Goal: Task Accomplishment & Management: Complete application form

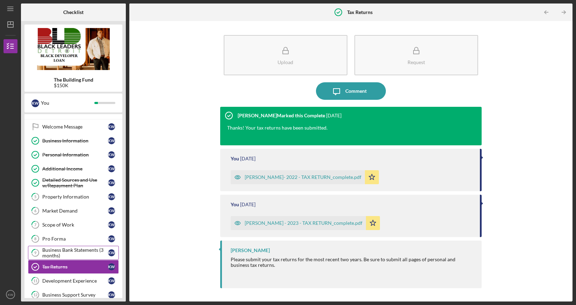
scroll to position [62, 0]
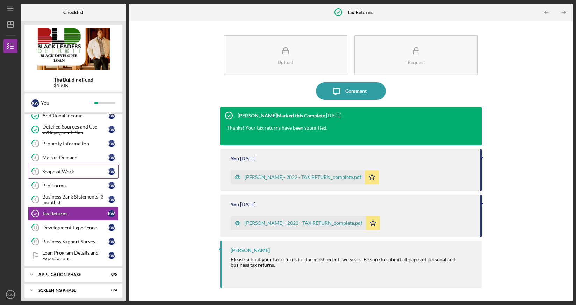
click at [83, 172] on div "Scope of Work" at bounding box center [75, 172] width 66 height 6
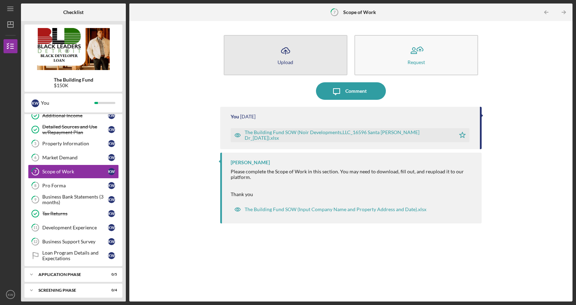
click at [302, 55] on button "Icon/Upload Upload" at bounding box center [286, 55] width 124 height 40
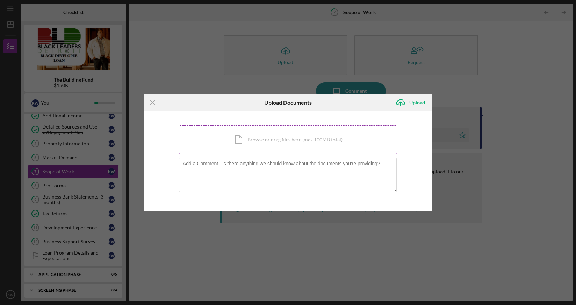
click at [249, 147] on div "Icon/Document Browse or drag files here (max 100MB total) Tap to choose files o…" at bounding box center [288, 139] width 218 height 29
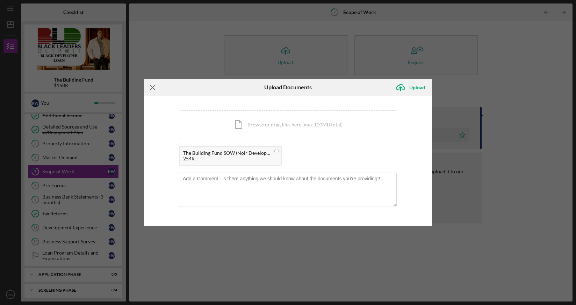
click at [154, 86] on icon "Icon/Menu Close" at bounding box center [152, 87] width 17 height 17
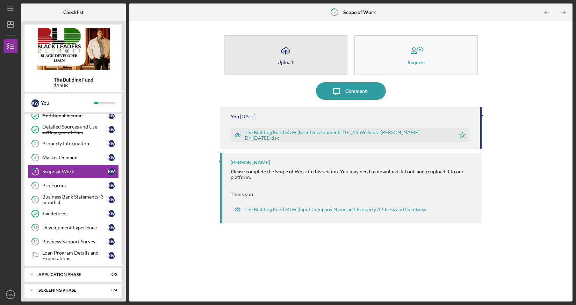
click at [296, 55] on button "Icon/Upload Upload" at bounding box center [286, 55] width 124 height 40
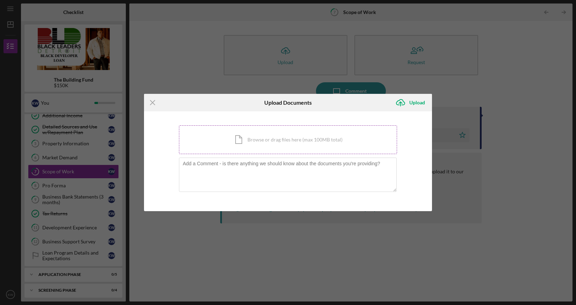
click at [248, 144] on div "Icon/Document Browse or drag files here (max 100MB total) Tap to choose files o…" at bounding box center [288, 139] width 218 height 29
click at [226, 145] on div "Icon/Document Browse or drag files here (max 100MB total) Tap to choose files o…" at bounding box center [288, 139] width 218 height 29
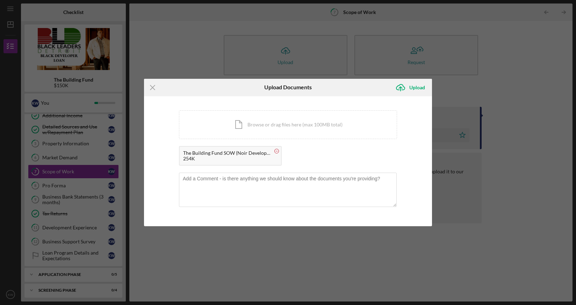
click at [276, 150] on circle at bounding box center [277, 151] width 4 height 4
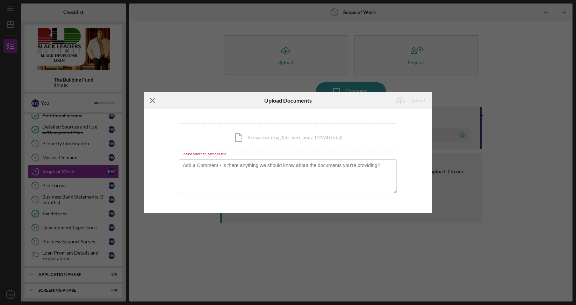
click at [151, 100] on icon "Icon/Menu Close" at bounding box center [152, 100] width 17 height 17
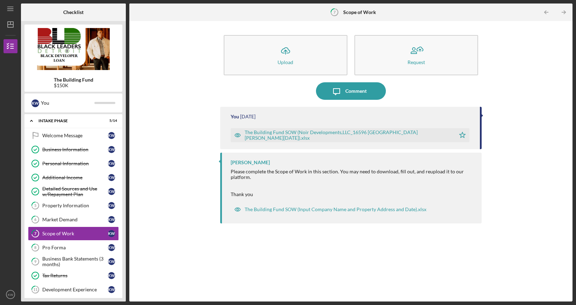
scroll to position [21, 0]
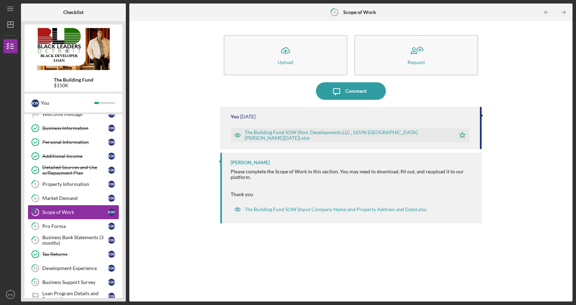
click at [74, 211] on div "Scope of Work" at bounding box center [75, 212] width 66 height 6
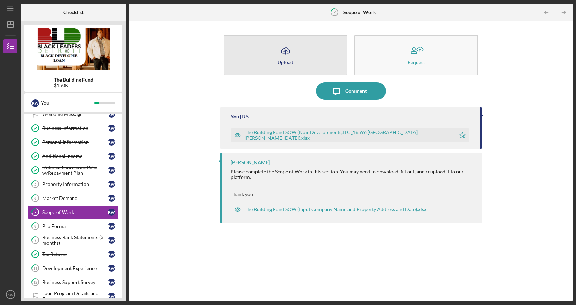
click at [291, 49] on icon "Icon/Upload" at bounding box center [285, 50] width 17 height 17
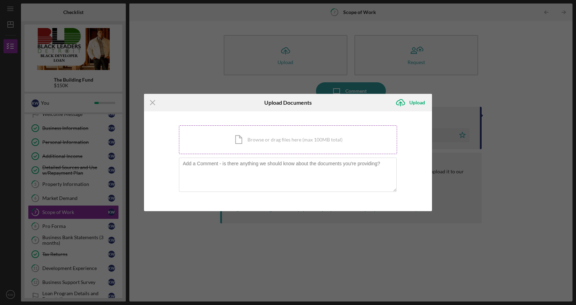
click at [253, 132] on div "Icon/Document Browse or drag files here (max 100MB total) Tap to choose files o…" at bounding box center [288, 139] width 218 height 29
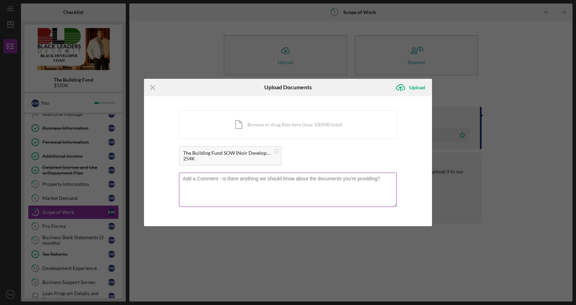
click at [331, 188] on textarea at bounding box center [288, 189] width 218 height 34
drag, startPoint x: 353, startPoint y: 180, endPoint x: 199, endPoint y: 176, distance: 153.6
click at [201, 175] on div "This is the updated SOW showing the relevant comparables information." at bounding box center [288, 190] width 218 height 36
click at [349, 179] on textarea "This is the updated SOW showing the relevant comparables information." at bounding box center [288, 189] width 218 height 34
drag, startPoint x: 261, startPoint y: 186, endPoint x: 175, endPoint y: 176, distance: 85.9
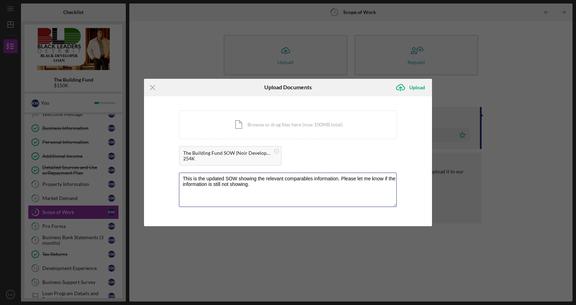
click at [175, 176] on div "You're uploading documents related to Scope of Work . Icon/Document Browse or d…" at bounding box center [288, 161] width 288 height 130
type textarea "This is the updated SOW showing the relevant comparables information. Please le…"
click at [406, 88] on icon "Icon/Upload" at bounding box center [400, 87] width 17 height 17
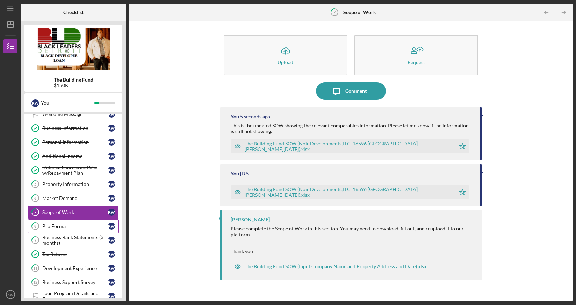
click at [74, 227] on div "Pro Forma" at bounding box center [75, 226] width 66 height 6
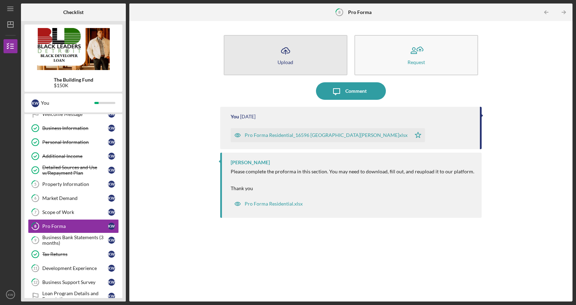
click at [288, 62] on div "Upload" at bounding box center [286, 61] width 16 height 5
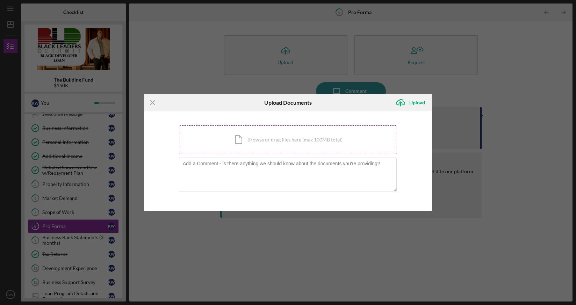
click at [260, 138] on div "Icon/Document Browse or drag files here (max 100MB total) Tap to choose files o…" at bounding box center [288, 139] width 218 height 29
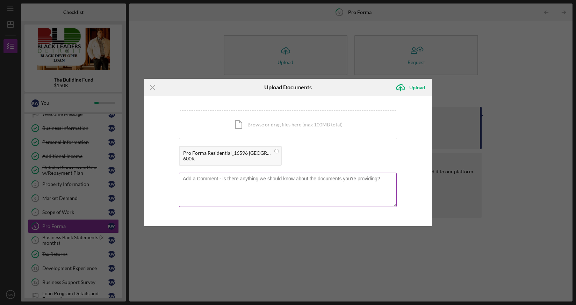
click at [267, 184] on textarea at bounding box center [288, 189] width 218 height 34
paste textarea "This is the updated SOW showing the relevant comparables information. Please le…"
drag, startPoint x: 238, startPoint y: 177, endPoint x: 226, endPoint y: 178, distance: 12.6
click at [226, 178] on textarea "This is the updated SOW showing the relevant comparables information. Please le…" at bounding box center [288, 189] width 218 height 34
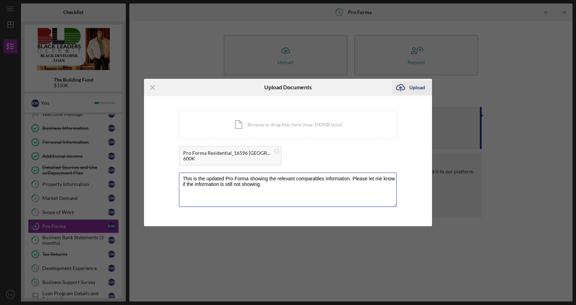
type textarea "This is the updated Pro Forma showing the relevant comparables information. Ple…"
click at [421, 88] on div "Upload" at bounding box center [418, 87] width 16 height 14
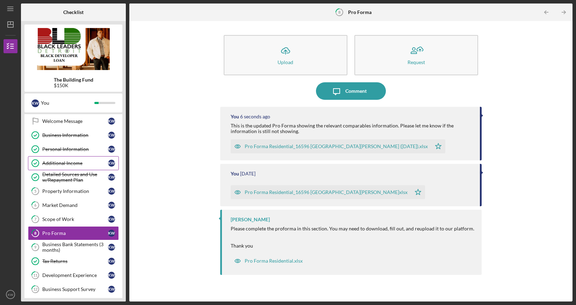
scroll to position [81, 0]
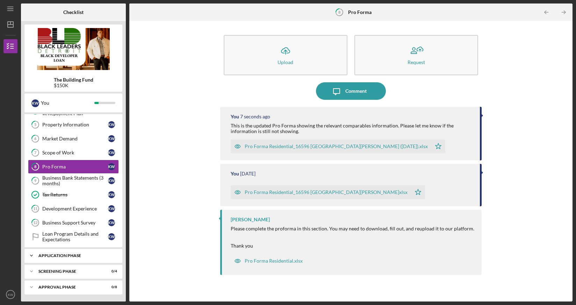
click at [80, 254] on div "Application Phase" at bounding box center [75, 255] width 75 height 4
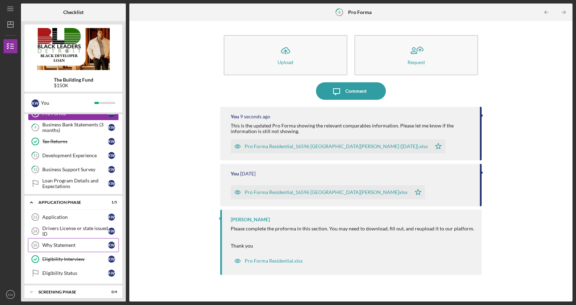
scroll to position [155, 0]
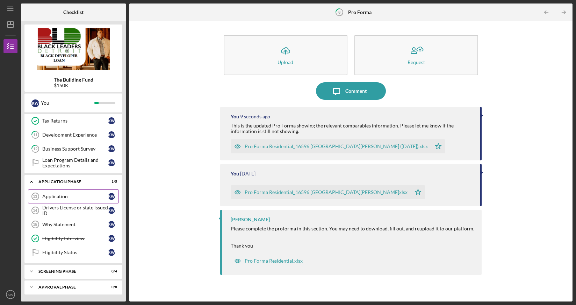
click at [74, 196] on div "Application" at bounding box center [75, 196] width 66 height 6
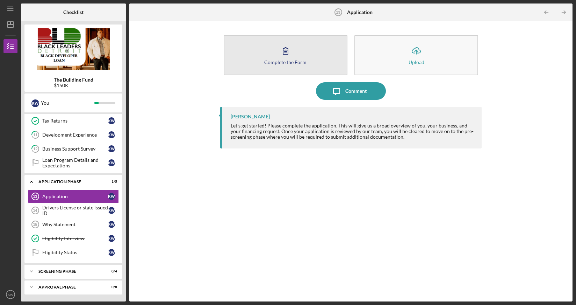
click at [294, 59] on div "Complete the Form" at bounding box center [285, 61] width 42 height 5
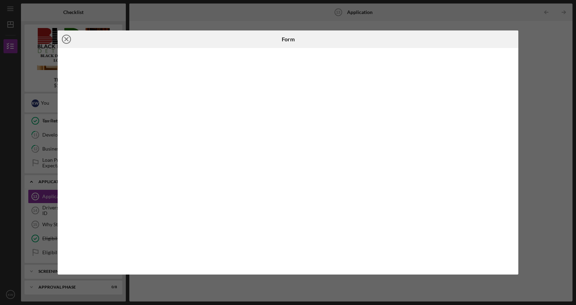
click at [65, 41] on line at bounding box center [66, 38] width 3 height 3
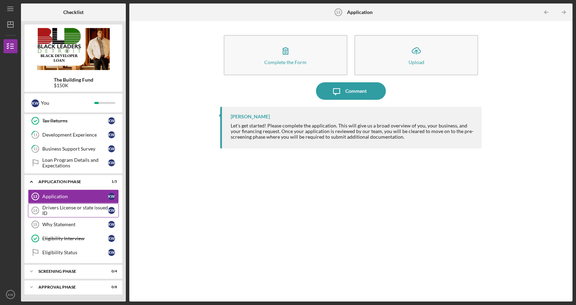
click at [78, 211] on div "Drivers License or state issued ID" at bounding box center [75, 210] width 66 height 11
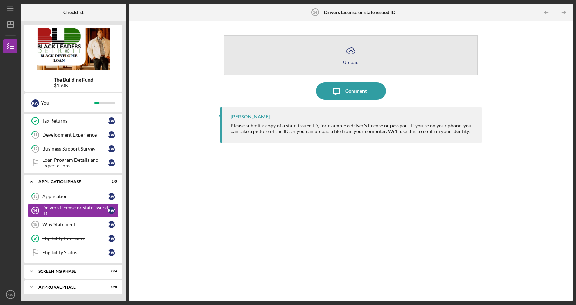
click at [355, 51] on icon "button" at bounding box center [351, 50] width 8 height 5
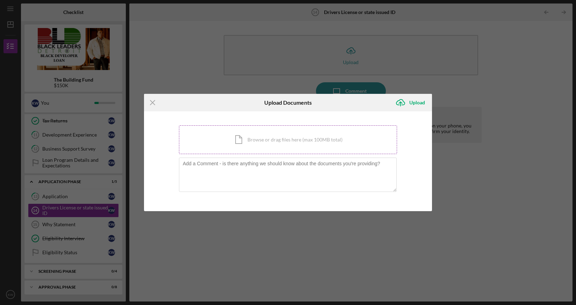
click at [284, 129] on div "Icon/Document Browse or drag files here (max 100MB total) Tap to choose files o…" at bounding box center [288, 139] width 218 height 29
click at [262, 143] on div "Icon/Document Browse or drag files here (max 100MB total) Tap to choose files o…" at bounding box center [288, 139] width 218 height 29
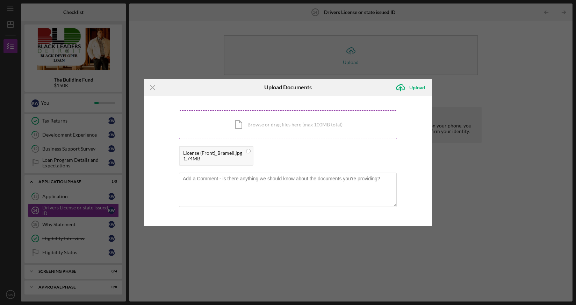
click at [288, 126] on div "Icon/Document Browse or drag files here (max 100MB total) Tap to choose files o…" at bounding box center [288, 124] width 218 height 29
click at [412, 86] on div "Upload" at bounding box center [418, 87] width 16 height 14
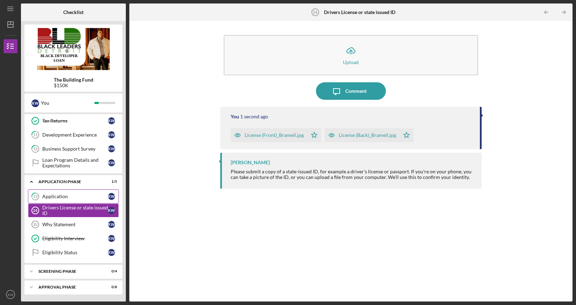
click at [71, 199] on link "13 Application K W" at bounding box center [73, 196] width 91 height 14
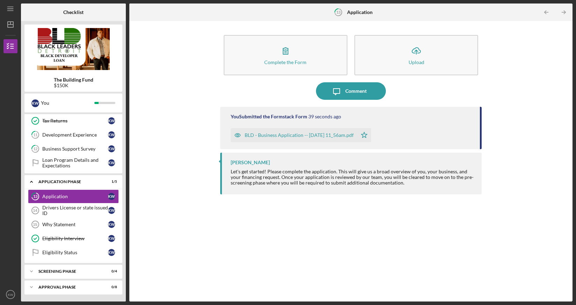
click at [278, 135] on div "BLD - Business Application -- [DATE] 11_56am.pdf" at bounding box center [299, 135] width 109 height 6
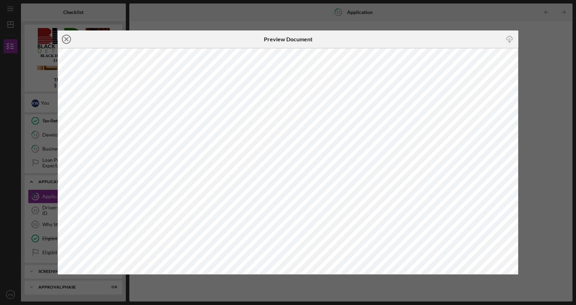
click at [64, 41] on icon "Icon/Close" at bounding box center [66, 38] width 17 height 17
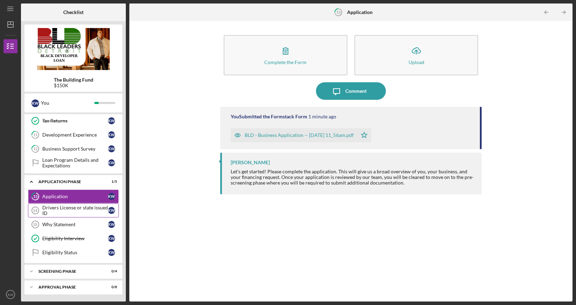
click at [76, 212] on div "Drivers License or state issued ID" at bounding box center [75, 210] width 66 height 11
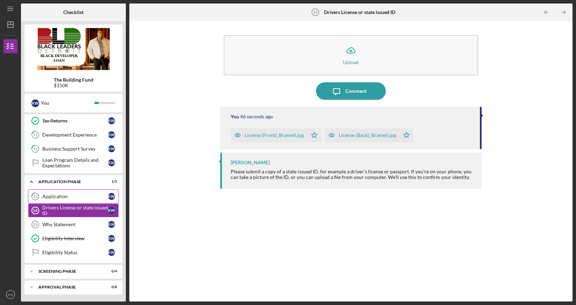
click at [81, 199] on link "13 Application K W" at bounding box center [73, 196] width 91 height 14
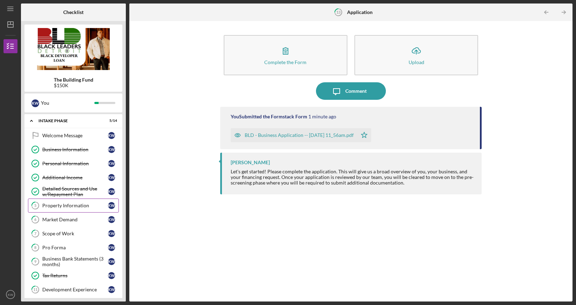
click at [80, 206] on div "Property Information" at bounding box center [75, 206] width 66 height 6
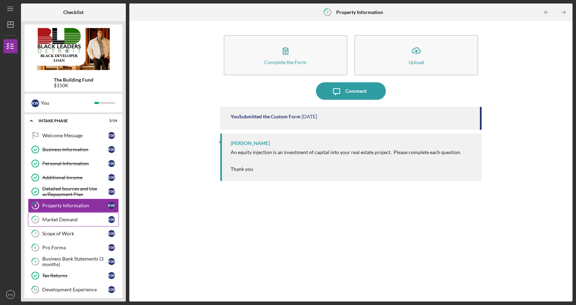
click at [78, 221] on div "Market Demand" at bounding box center [75, 220] width 66 height 6
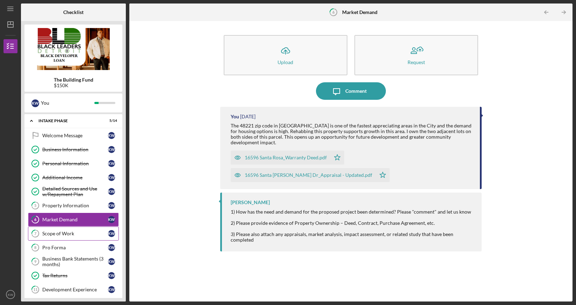
click at [86, 229] on link "7 Scope of Work K W" at bounding box center [73, 233] width 91 height 14
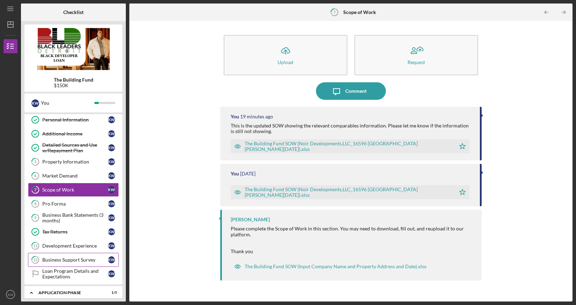
scroll to position [72, 0]
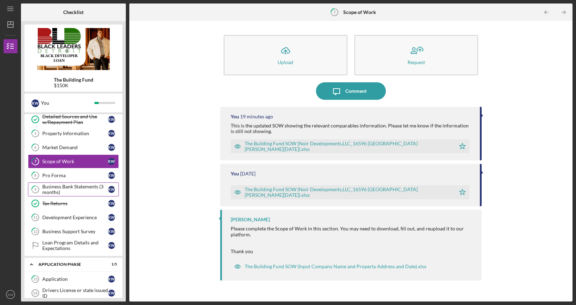
click at [84, 189] on div "Business Bank Statements (3 months)" at bounding box center [75, 189] width 66 height 11
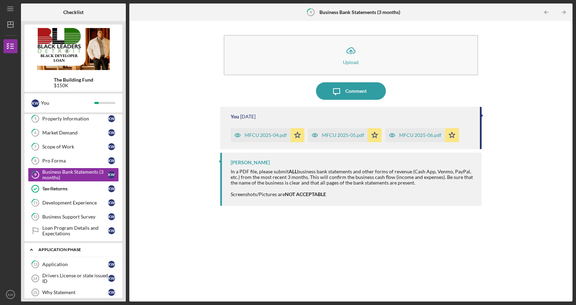
scroll to position [121, 0]
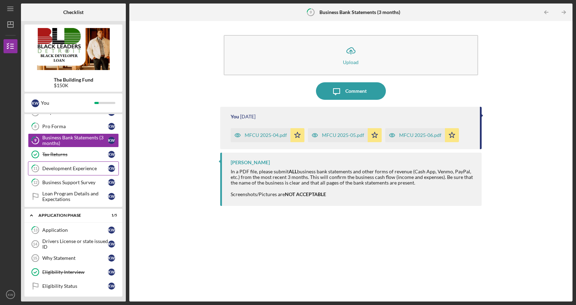
click at [91, 170] on div "Development Experience" at bounding box center [75, 168] width 66 height 6
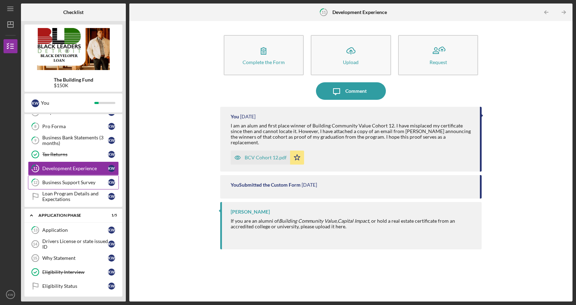
click at [87, 181] on div "Business Support Survey" at bounding box center [75, 182] width 66 height 6
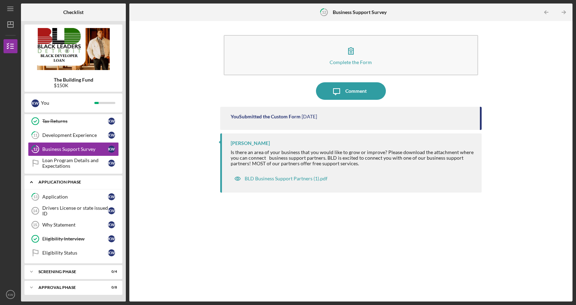
scroll to position [155, 0]
click at [73, 163] on div "Loan Program Details and Expectations" at bounding box center [75, 162] width 66 height 11
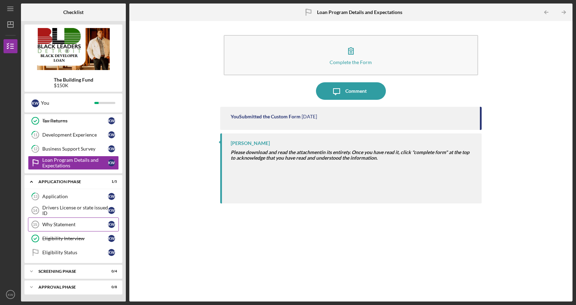
click at [74, 221] on div "Why Statement" at bounding box center [75, 224] width 66 height 6
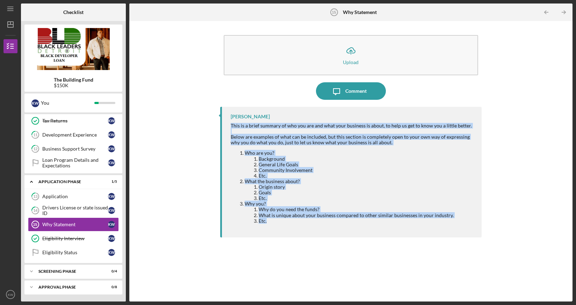
drag, startPoint x: 269, startPoint y: 222, endPoint x: 230, endPoint y: 126, distance: 103.5
click at [231, 126] on div "This is a brief summary of who you are and what your business is about, to help…" at bounding box center [353, 173] width 244 height 101
copy div "This is a brief summary of who you are and what your business is about, to help…"
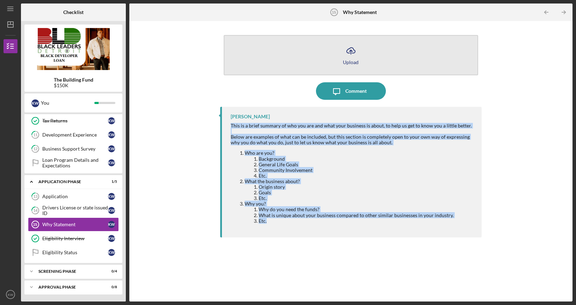
click at [354, 48] on icon "Icon/Upload" at bounding box center [350, 50] width 17 height 17
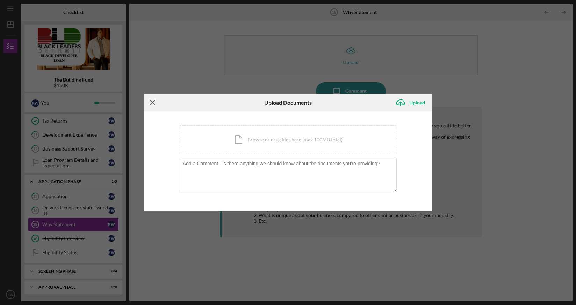
click at [154, 102] on icon "Icon/Menu Close" at bounding box center [152, 102] width 17 height 17
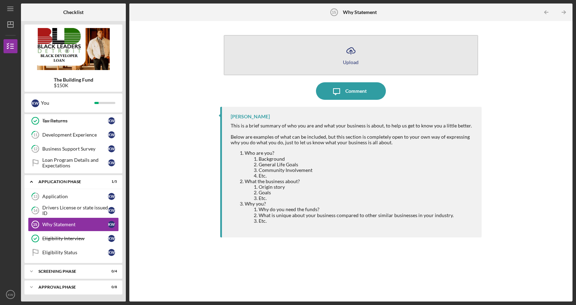
click at [334, 51] on button "Icon/Upload Upload" at bounding box center [351, 55] width 255 height 40
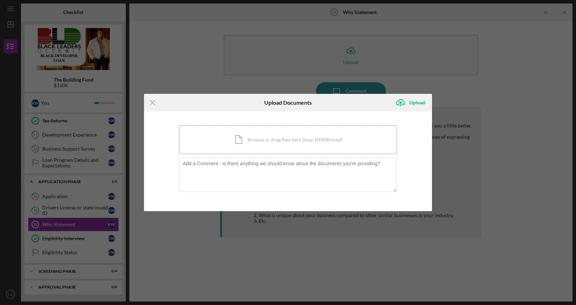
click at [253, 134] on div "Icon/Document Browse or drag files here (max 100MB total) Tap to choose files o…" at bounding box center [288, 139] width 218 height 29
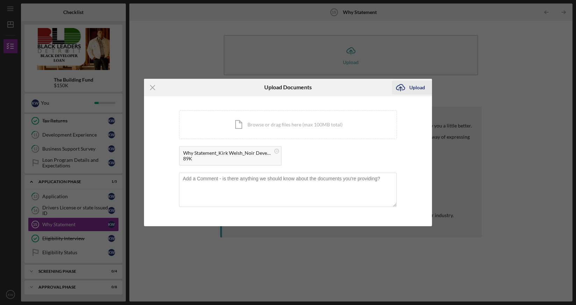
click at [414, 87] on div "Upload" at bounding box center [418, 87] width 16 height 14
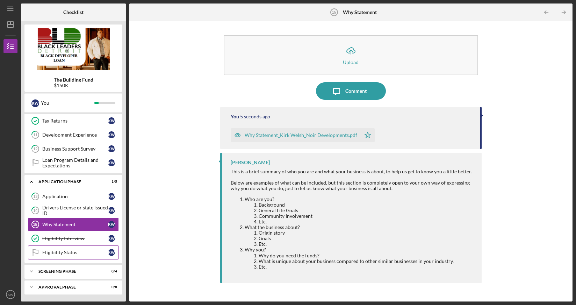
click at [64, 253] on div "Eligibility Status" at bounding box center [75, 252] width 66 height 6
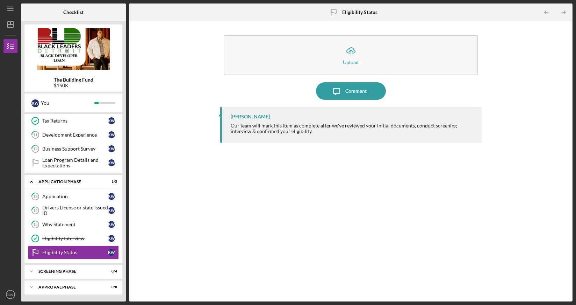
click at [320, 191] on div "[PERSON_NAME] Our team will mark this item as complete after we've reviewed you…" at bounding box center [351, 199] width 262 height 184
click at [172, 182] on div "Icon/Upload Upload Icon/Message Comment [PERSON_NAME] Our team will mark this i…" at bounding box center [351, 160] width 437 height 273
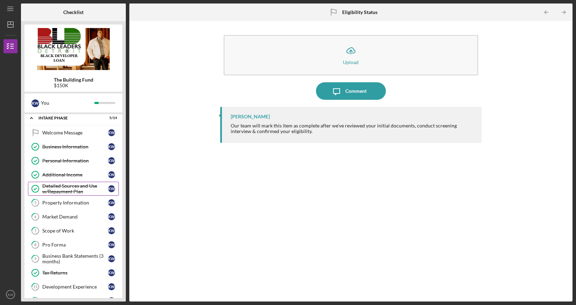
scroll to position [0, 0]
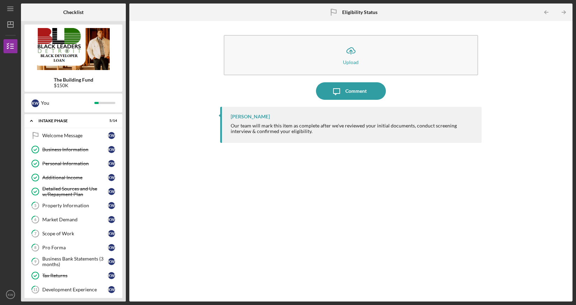
click at [515, 37] on div "Icon/Upload Upload Icon/Message Comment [PERSON_NAME] Our team will mark this i…" at bounding box center [351, 160] width 437 height 273
click at [205, 66] on div "Icon/Upload Upload Icon/Message Comment [PERSON_NAME] Our team will mark this i…" at bounding box center [351, 160] width 437 height 273
